Goal: Communication & Community: Answer question/provide support

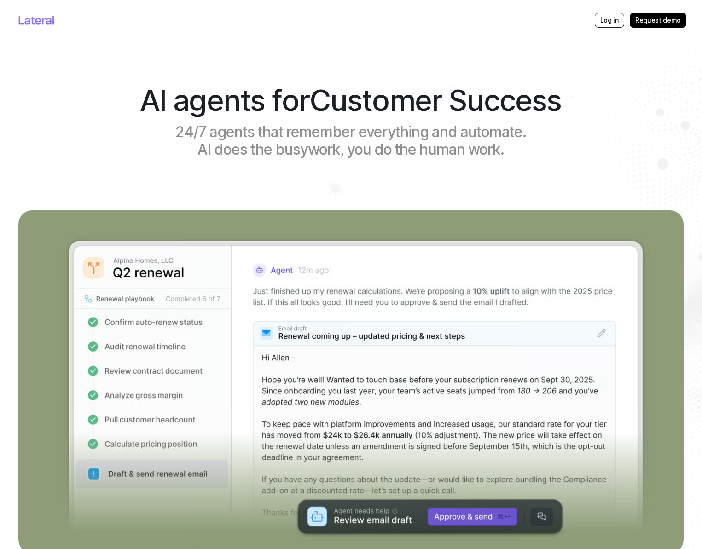
click at [611, 18] on p "Log in" at bounding box center [610, 20] width 18 height 9
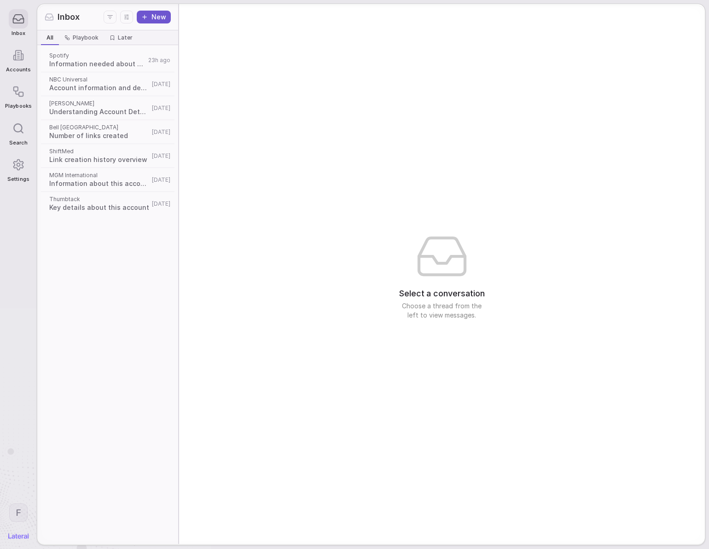
click at [106, 64] on span "Information needed about this account" at bounding box center [97, 63] width 96 height 9
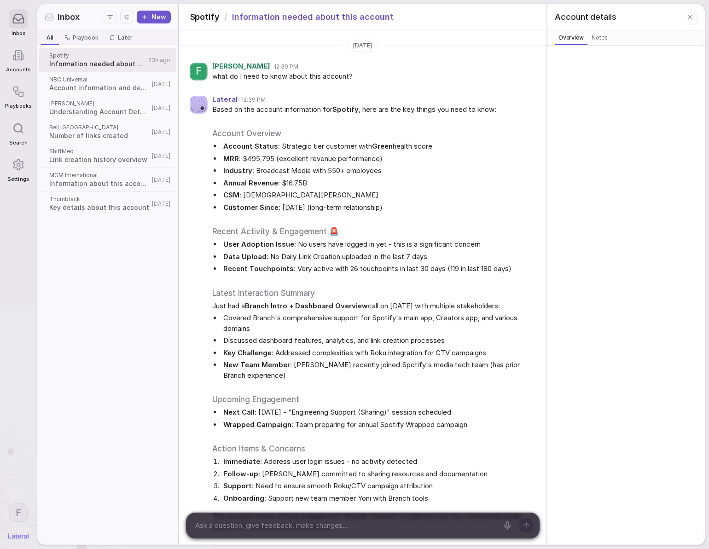
click at [393, 525] on textarea at bounding box center [345, 526] width 306 height 14
type textarea "can you draft an executive email for me?"
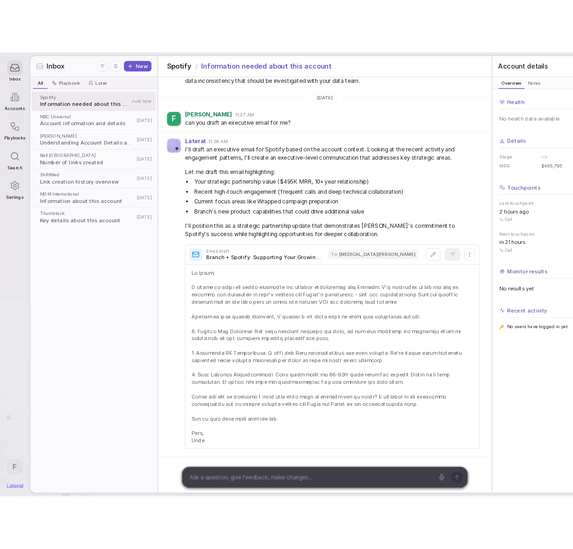
scroll to position [1157, 0]
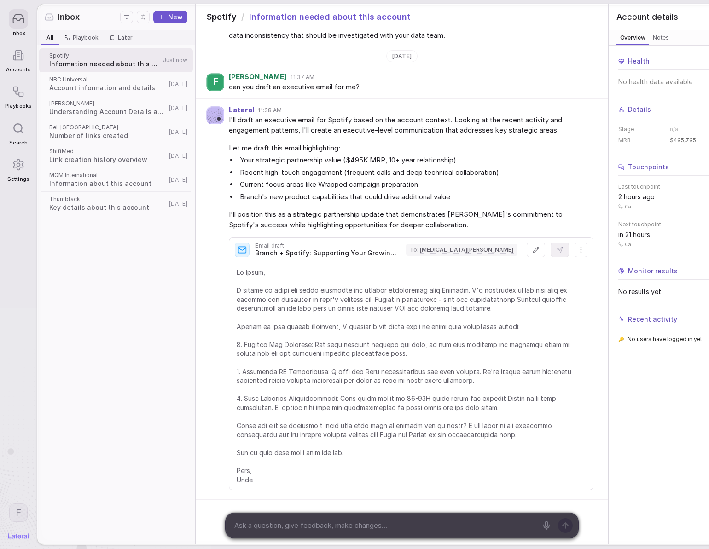
click at [515, 231] on html "Inbox Accounts Playbooks Search Settings F Inbox New All All Playbook Playbook …" at bounding box center [354, 274] width 709 height 549
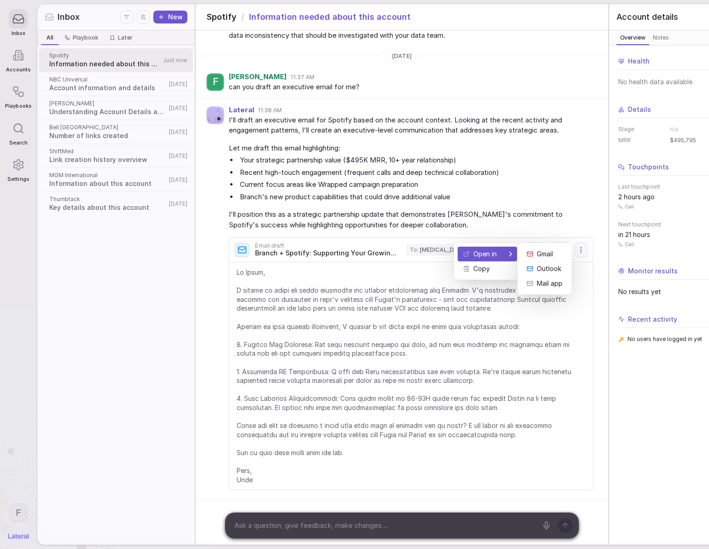
click at [504, 254] on div at bounding box center [506, 254] width 11 height 5
click at [487, 204] on html "Inbox Accounts Playbooks Search Settings F Inbox New All All Playbook Playbook …" at bounding box center [354, 274] width 709 height 549
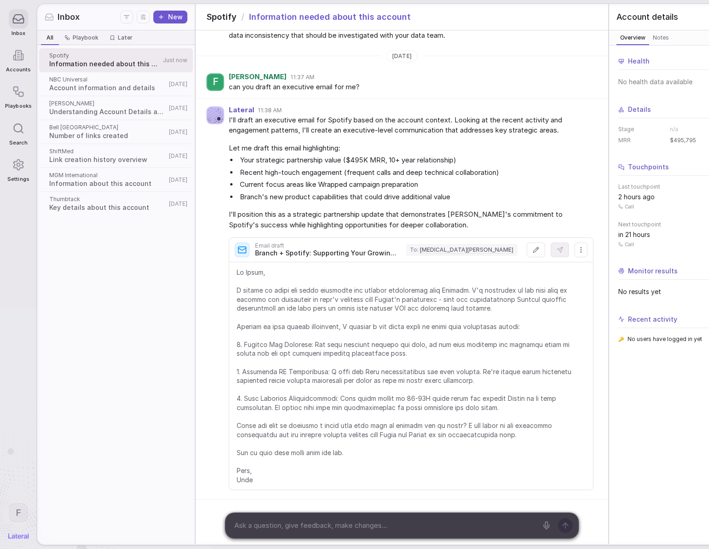
click at [420, 246] on span "Skyla Pope" at bounding box center [467, 249] width 94 height 7
click at [424, 246] on span "Skyla Pope" at bounding box center [467, 249] width 94 height 7
click at [390, 250] on span "Branch + Spotify: Supporting Your Growing Integration Needs" at bounding box center [325, 254] width 141 height 8
